Goal: Information Seeking & Learning: Check status

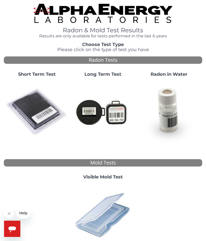
click at [37, 109] on img at bounding box center [37, 112] width 62 height 62
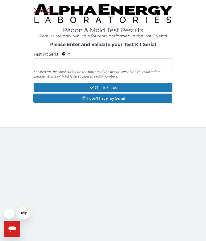
click at [48, 65] on input "Test Kit Serial Located on the white sticker on the bottom of the plastic side …" at bounding box center [103, 64] width 139 height 11
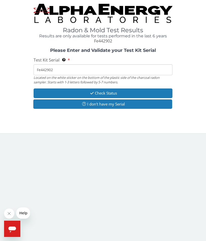
type input "Fe442902"
click at [117, 94] on button "Check Status" at bounding box center [103, 93] width 139 height 9
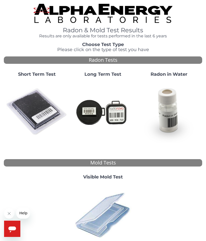
click at [38, 114] on img at bounding box center [37, 112] width 62 height 62
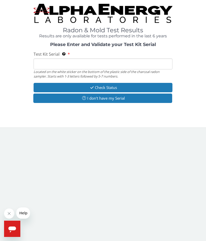
click at [65, 63] on input "Test Kit Serial Located on the white sticker on the bottom of the plastic side …" at bounding box center [103, 64] width 139 height 11
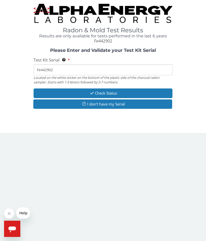
type input "Fe442902"
click at [111, 93] on button "Check Status" at bounding box center [103, 93] width 139 height 9
